Goal: Information Seeking & Learning: Learn about a topic

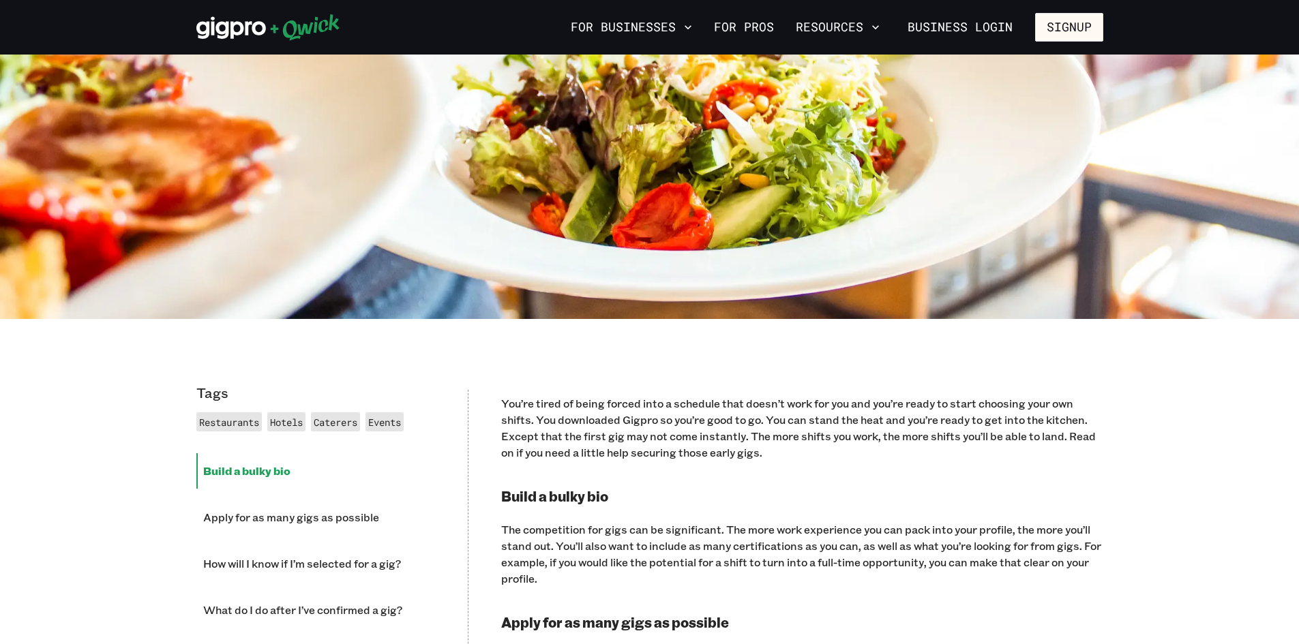
scroll to position [341, 0]
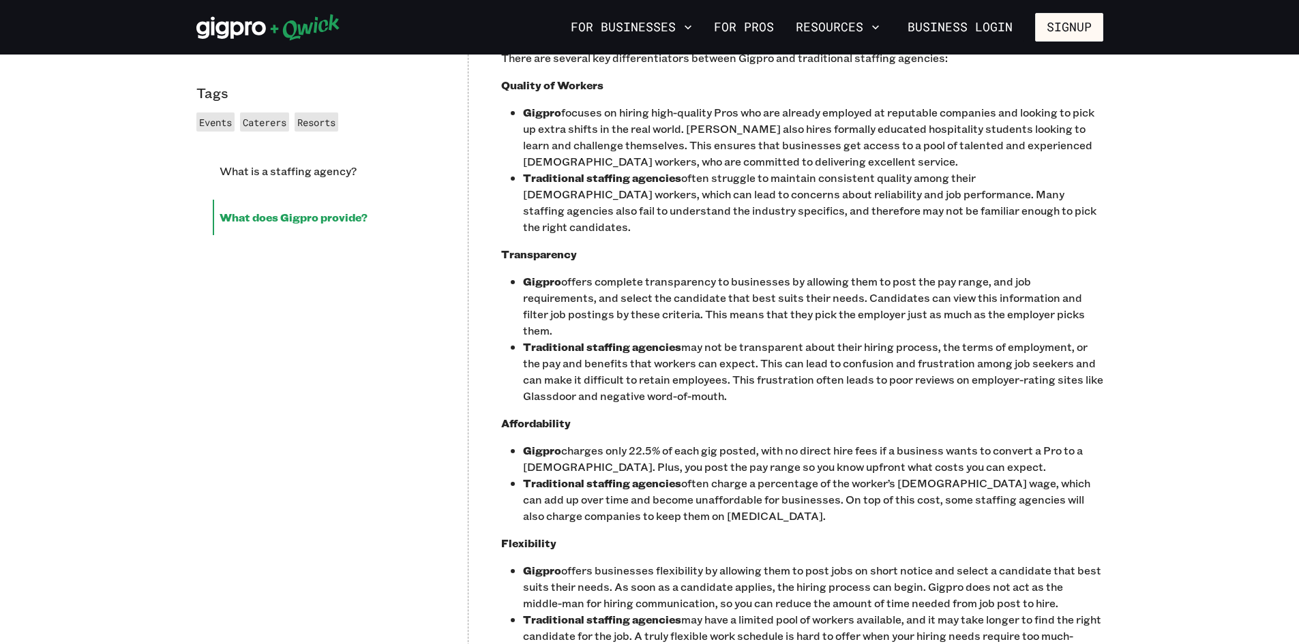
scroll to position [1023, 0]
